Goal: Transaction & Acquisition: Register for event/course

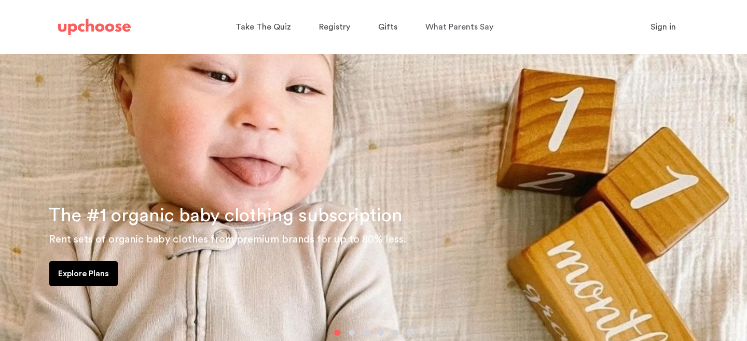
scroll to position [66, 0]
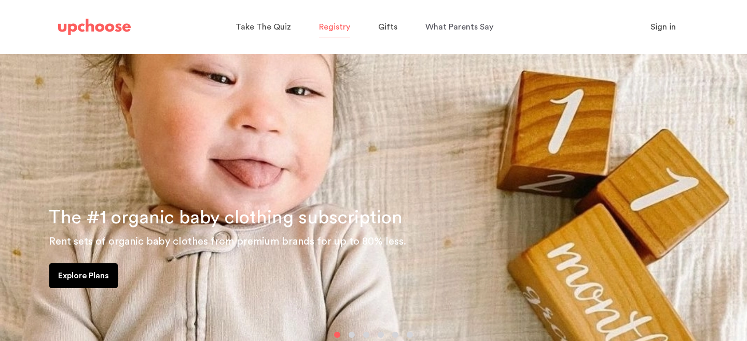
click at [338, 30] on span "Registry" at bounding box center [334, 27] width 31 height 8
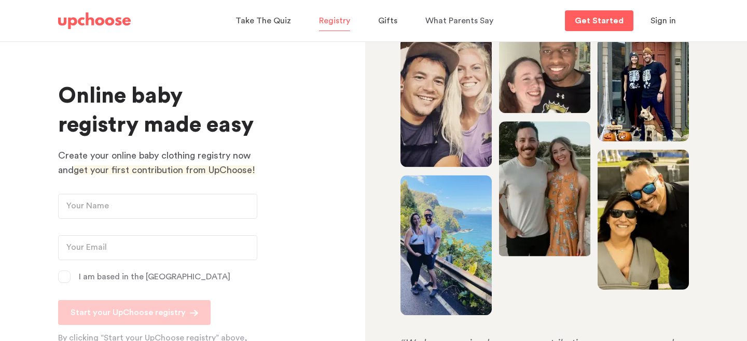
scroll to position [22, 0]
drag, startPoint x: 118, startPoint y: 157, endPoint x: 238, endPoint y: 162, distance: 119.9
click at [238, 162] on p "Create your online baby clothing registry now and get your first contribution f…" at bounding box center [157, 162] width 199 height 29
click at [243, 158] on span "Create your online baby clothing registry now and" at bounding box center [154, 162] width 192 height 24
drag, startPoint x: 101, startPoint y: 171, endPoint x: 218, endPoint y: 175, distance: 117.3
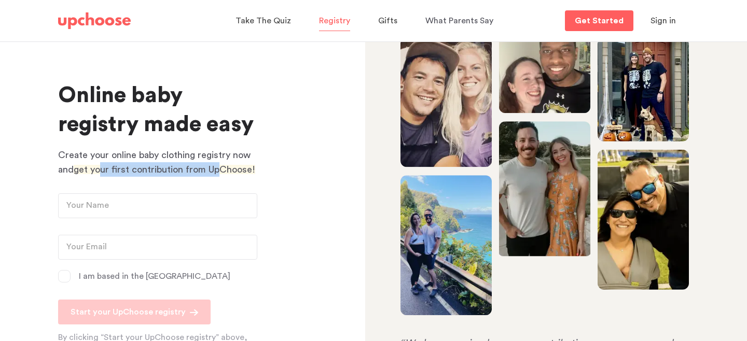
click at [218, 174] on span "get your first contribution from UpChoose!" at bounding box center [165, 169] width 182 height 9
click at [230, 172] on span "get your first contribution from UpChoose!" at bounding box center [165, 169] width 182 height 9
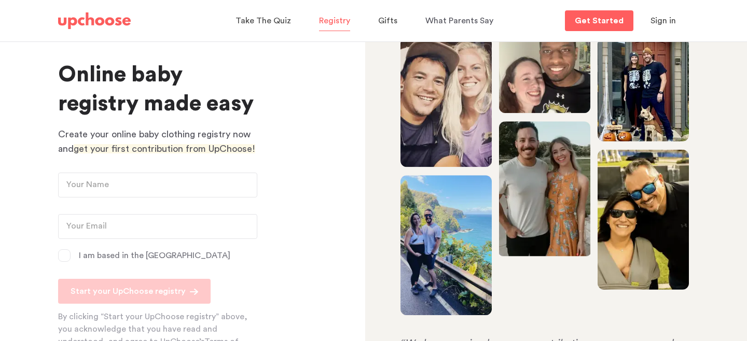
scroll to position [37, 0]
